Goal: Task Accomplishment & Management: Manage account settings

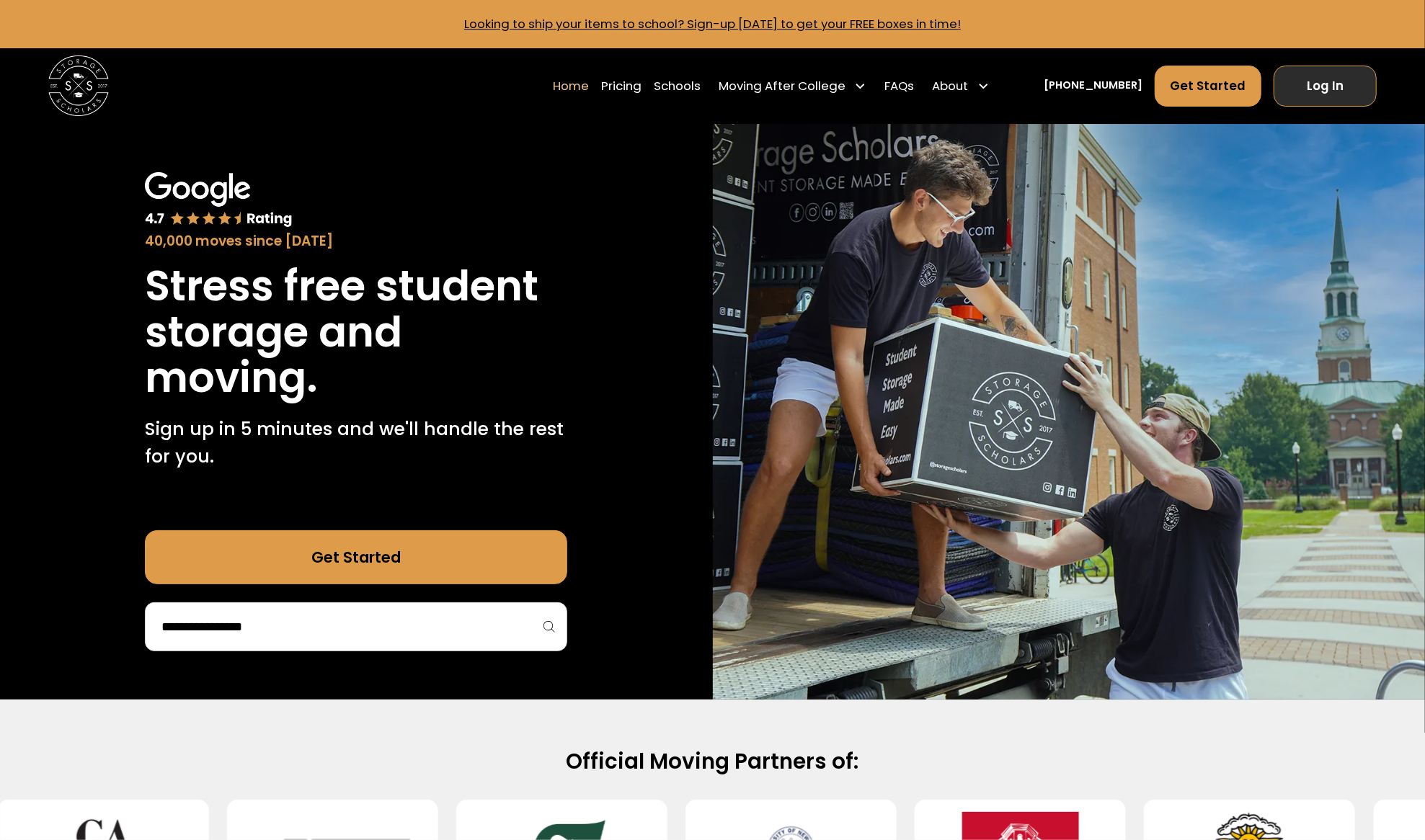
click at [1333, 88] on link "Log In" at bounding box center [1325, 86] width 103 height 40
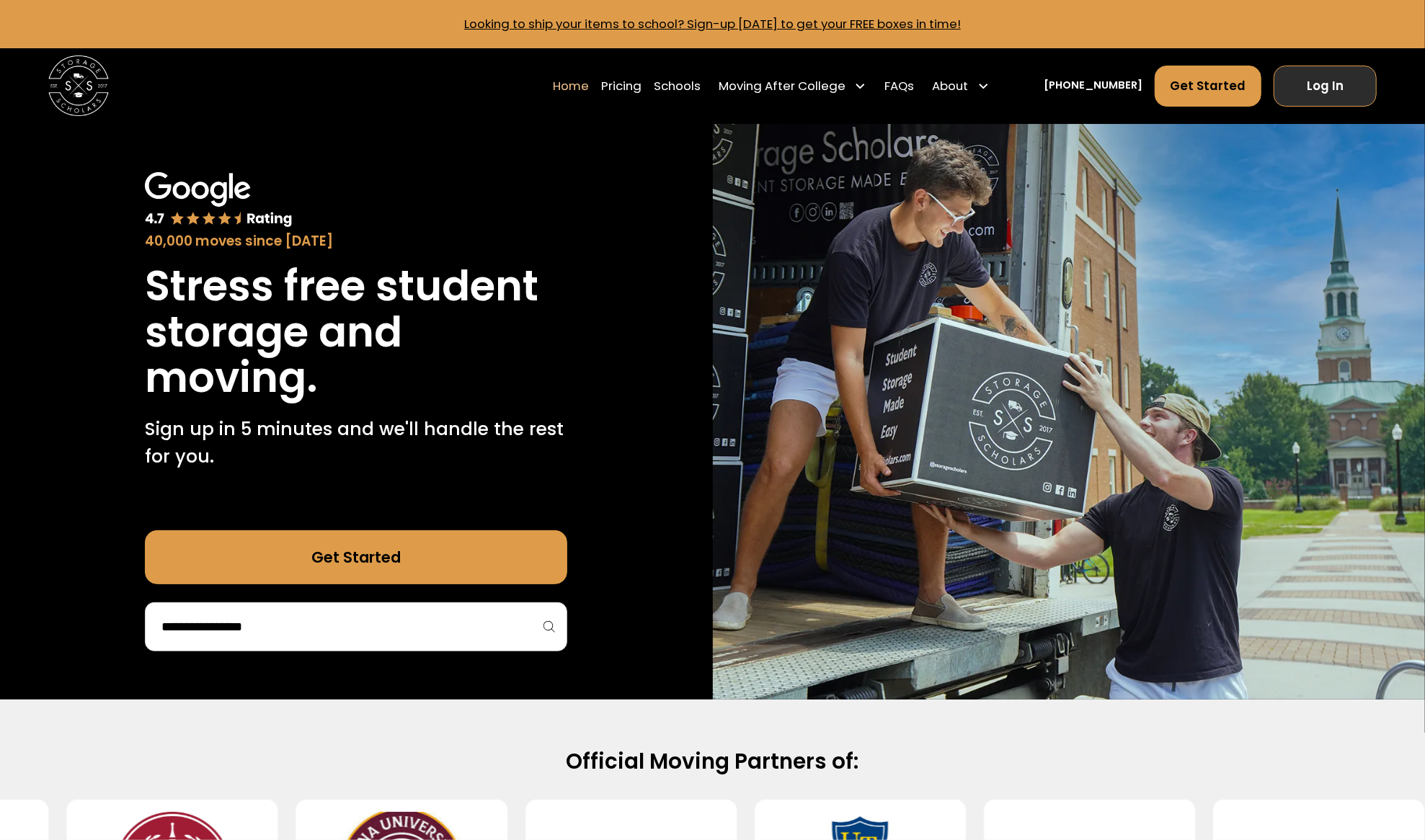
click at [1321, 79] on link "Log In" at bounding box center [1325, 86] width 103 height 40
